Goal: Task Accomplishment & Management: Use online tool/utility

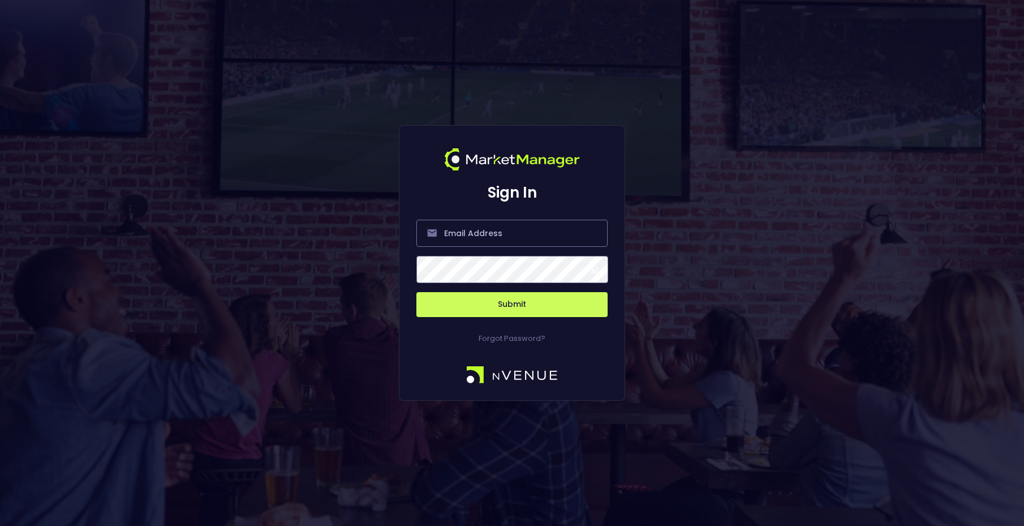
type input "[PERSON_NAME][EMAIL_ADDRESS][DOMAIN_NAME]"
click at [513, 308] on button "Submit" at bounding box center [511, 304] width 191 height 25
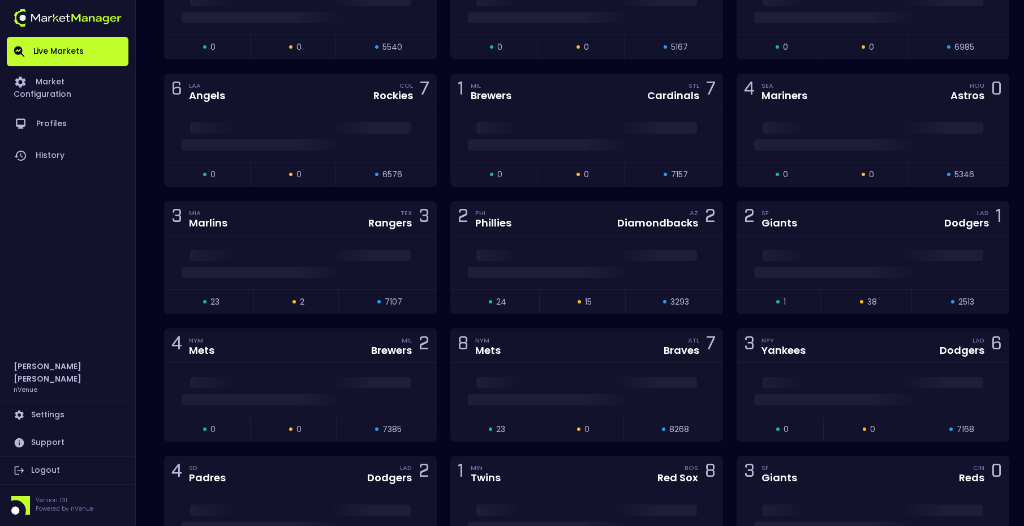
scroll to position [2133, 0]
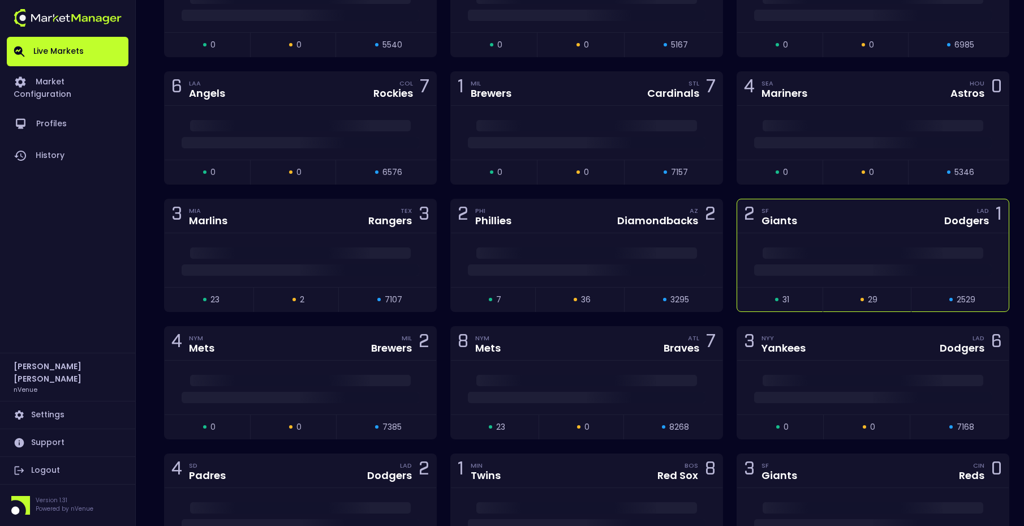
click at [876, 216] on div "2 SF Giants LAD Dodgers 1" at bounding box center [873, 216] width 272 height 34
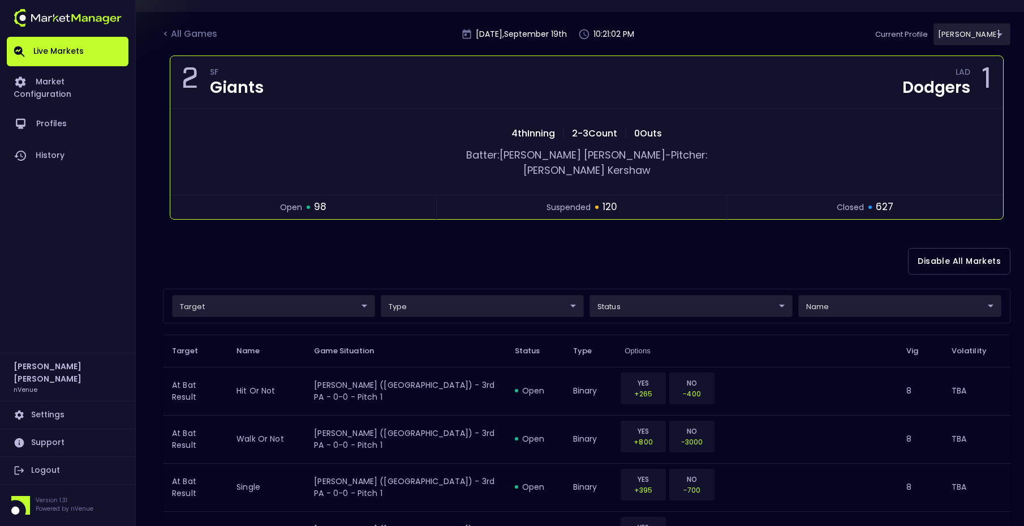
scroll to position [0, 0]
